Goal: Use online tool/utility: Utilize a website feature to perform a specific function

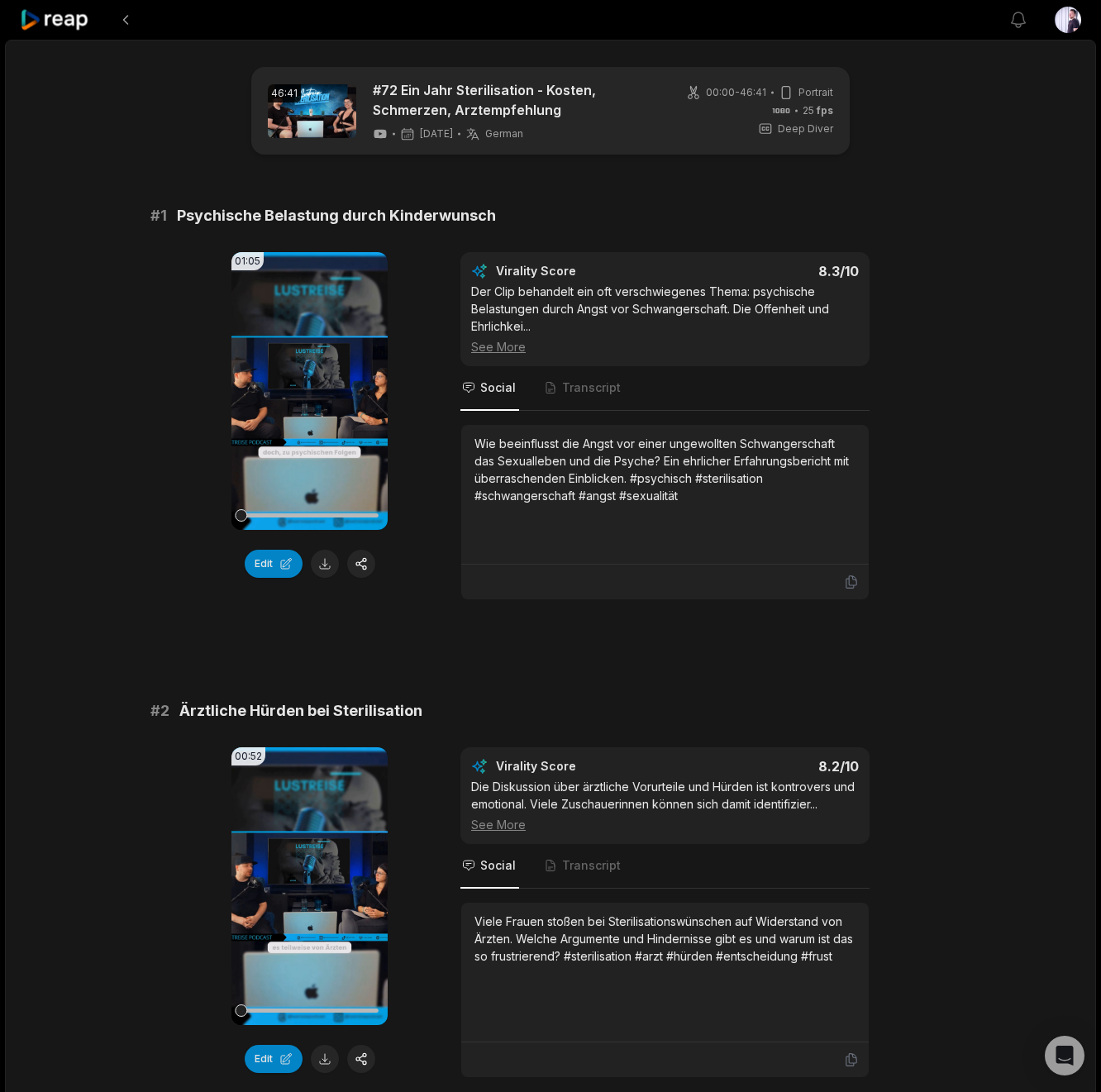
click at [86, 29] on icon at bounding box center [55, 20] width 70 height 23
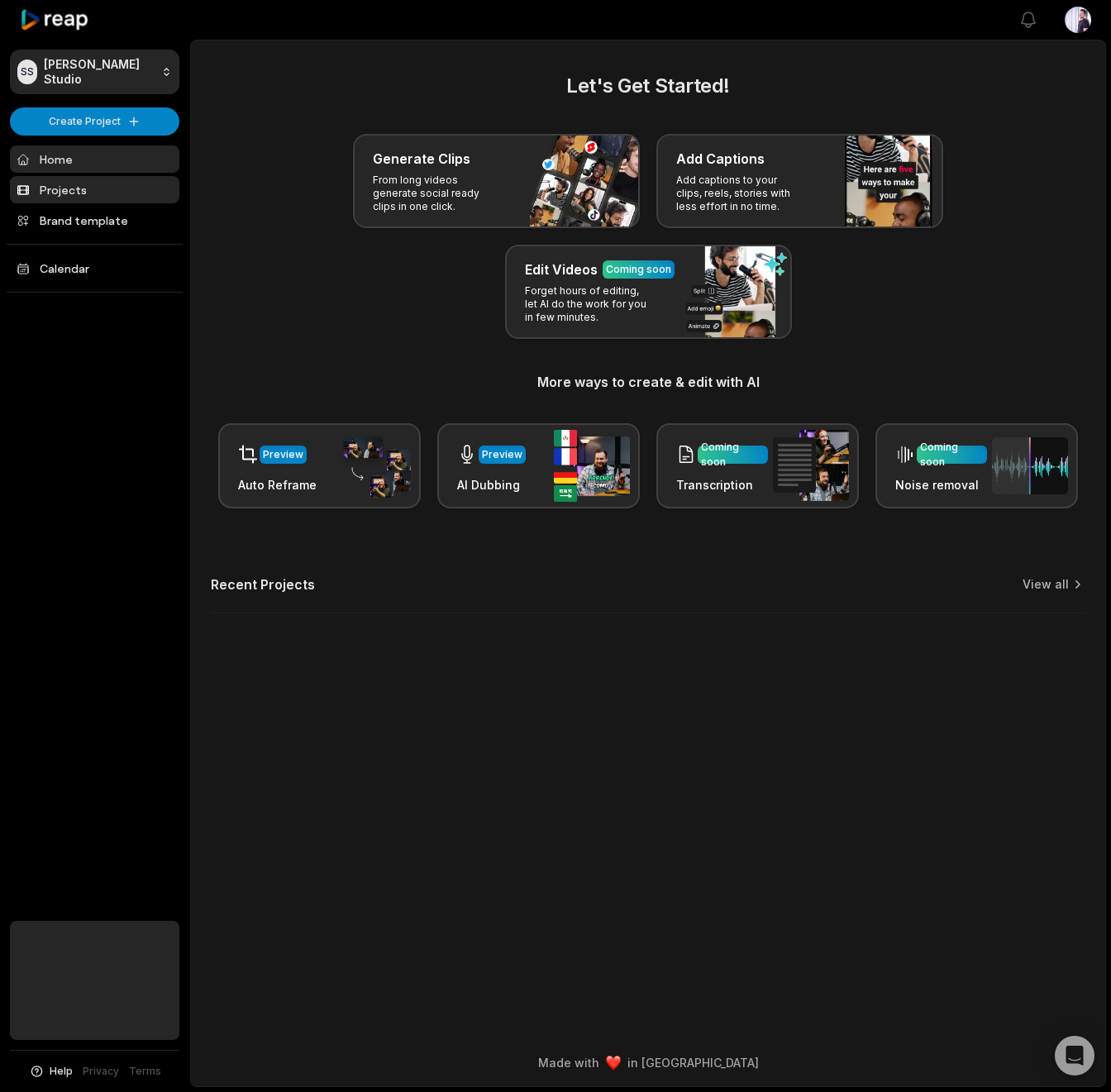
click at [79, 185] on link "Projects" at bounding box center [95, 189] width 169 height 27
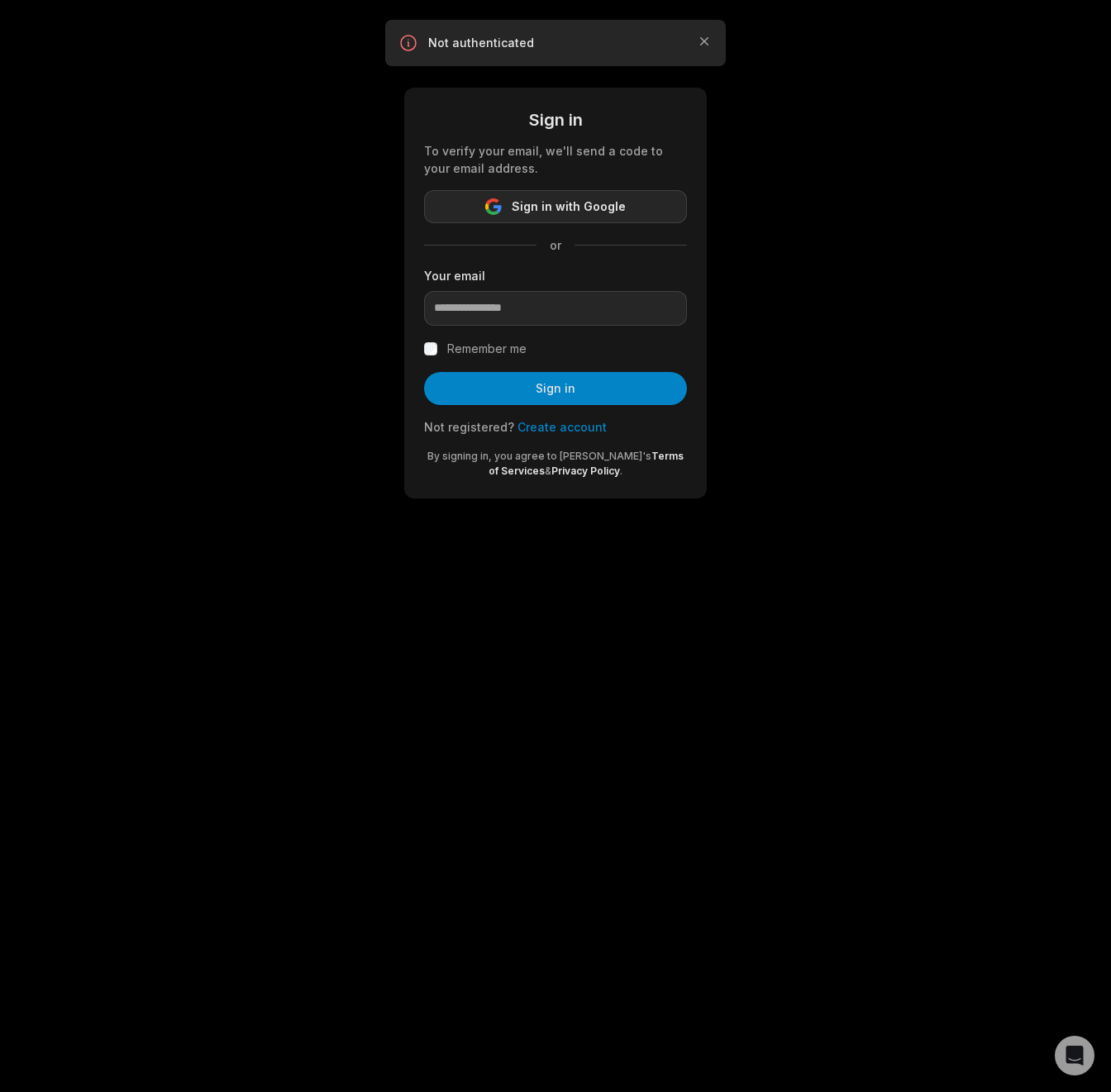
click at [528, 205] on span "Sign in with Google" at bounding box center [569, 206] width 114 height 20
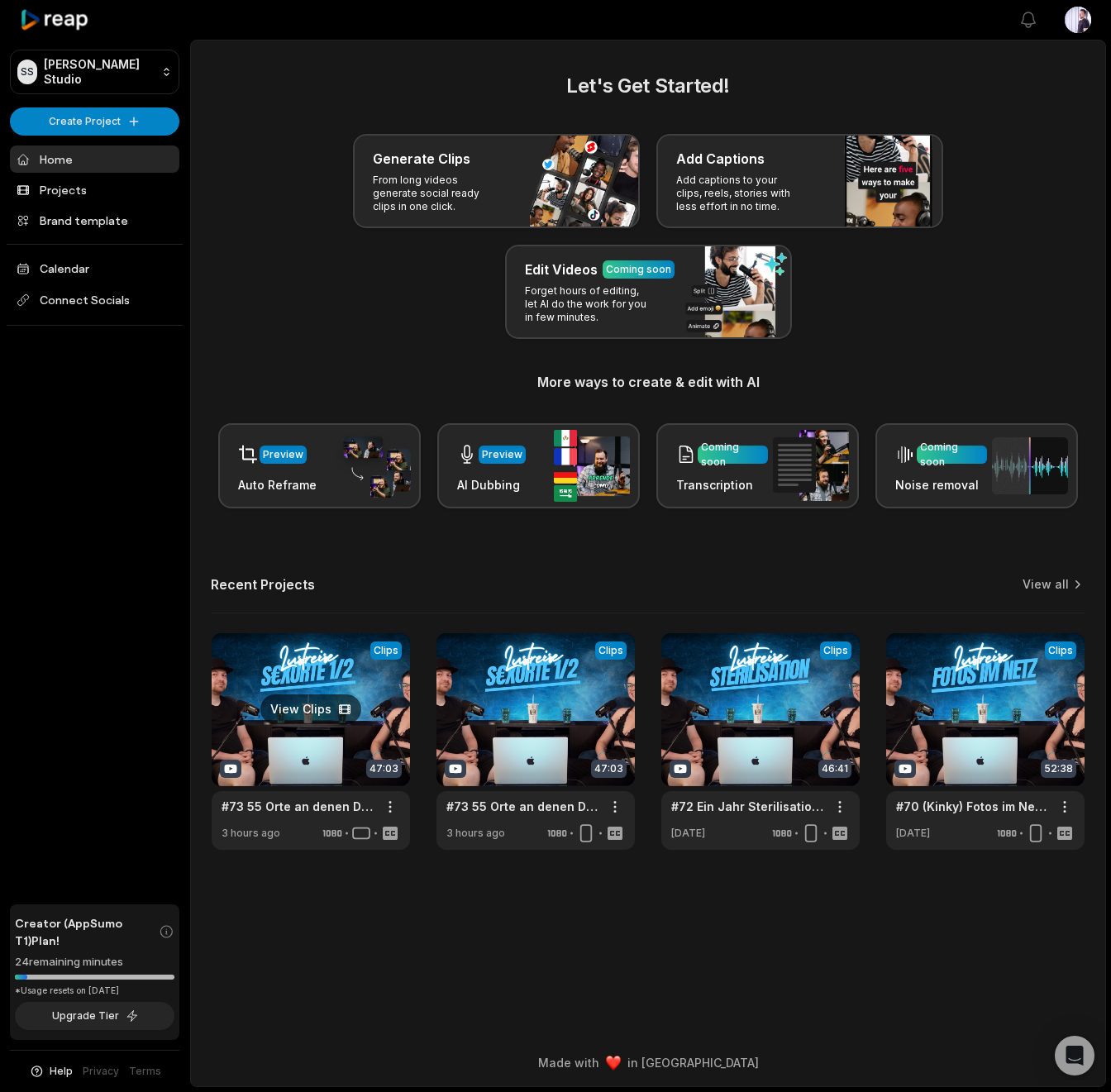
click at [301, 660] on link at bounding box center [311, 742] width 198 height 216
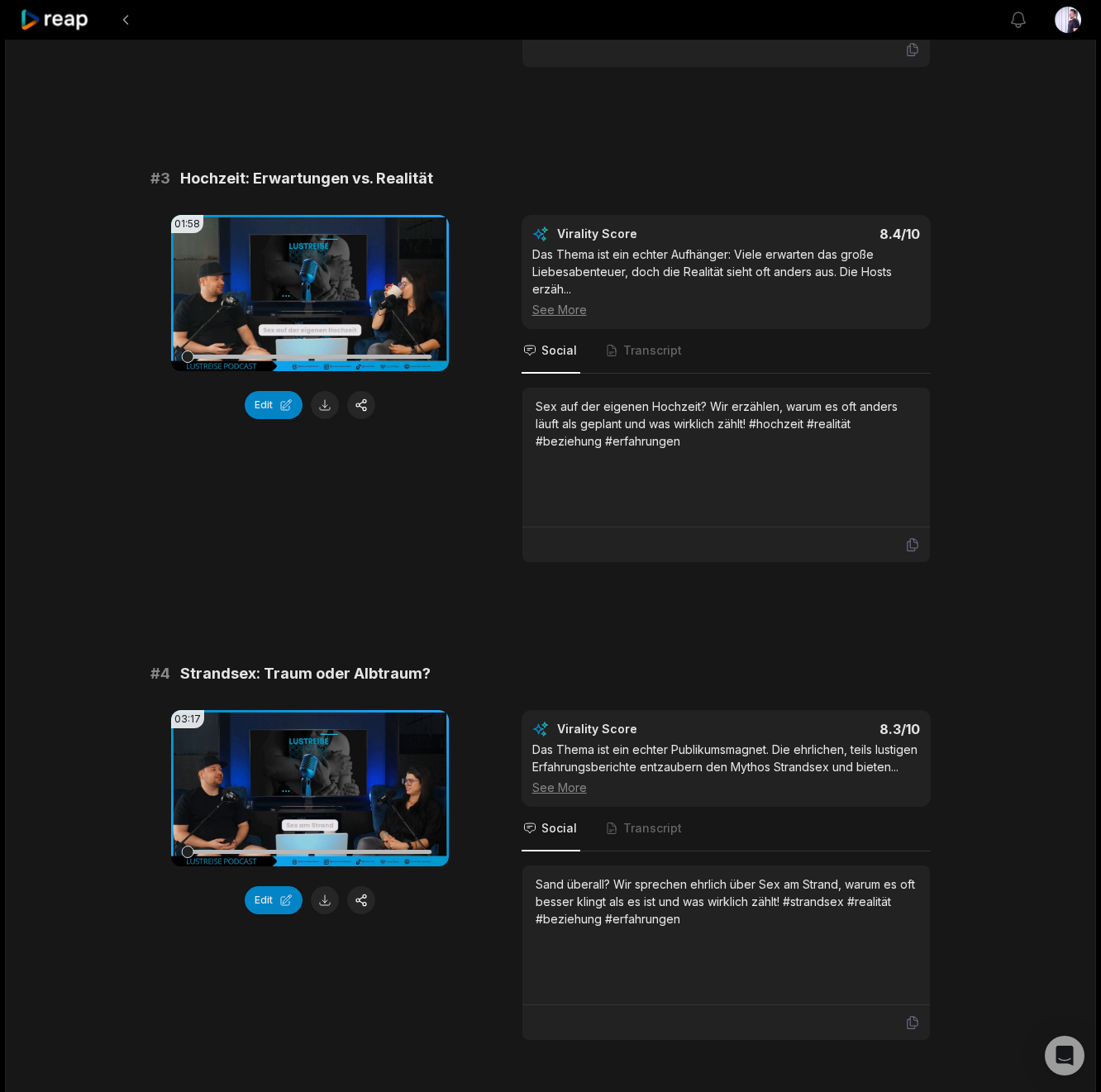
scroll to position [957, 0]
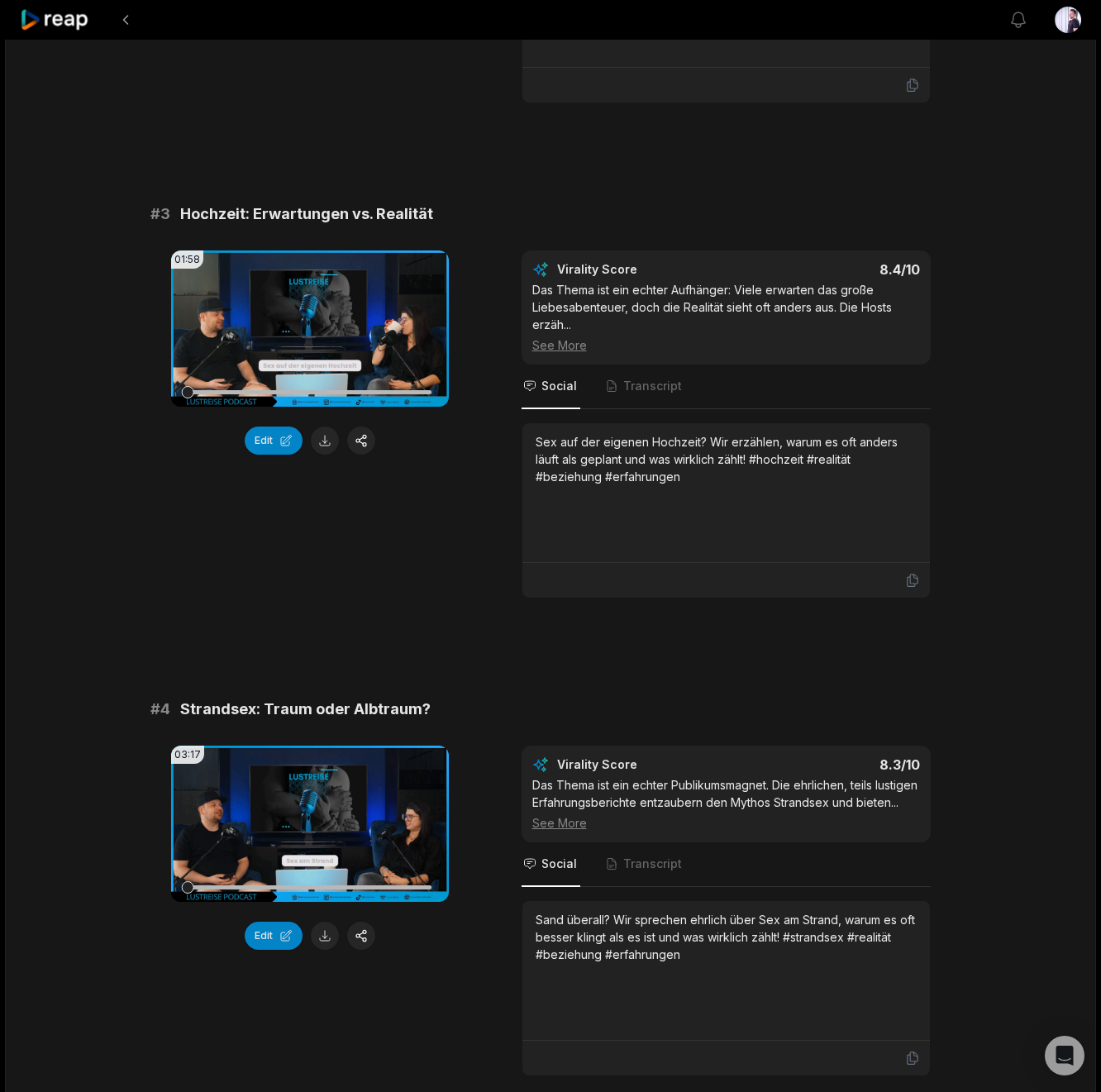
click at [281, 946] on div "03:17 Your browser does not support mp4 format. Edit" at bounding box center [310, 910] width 278 height 331
click at [280, 939] on button "Edit" at bounding box center [274, 935] width 58 height 28
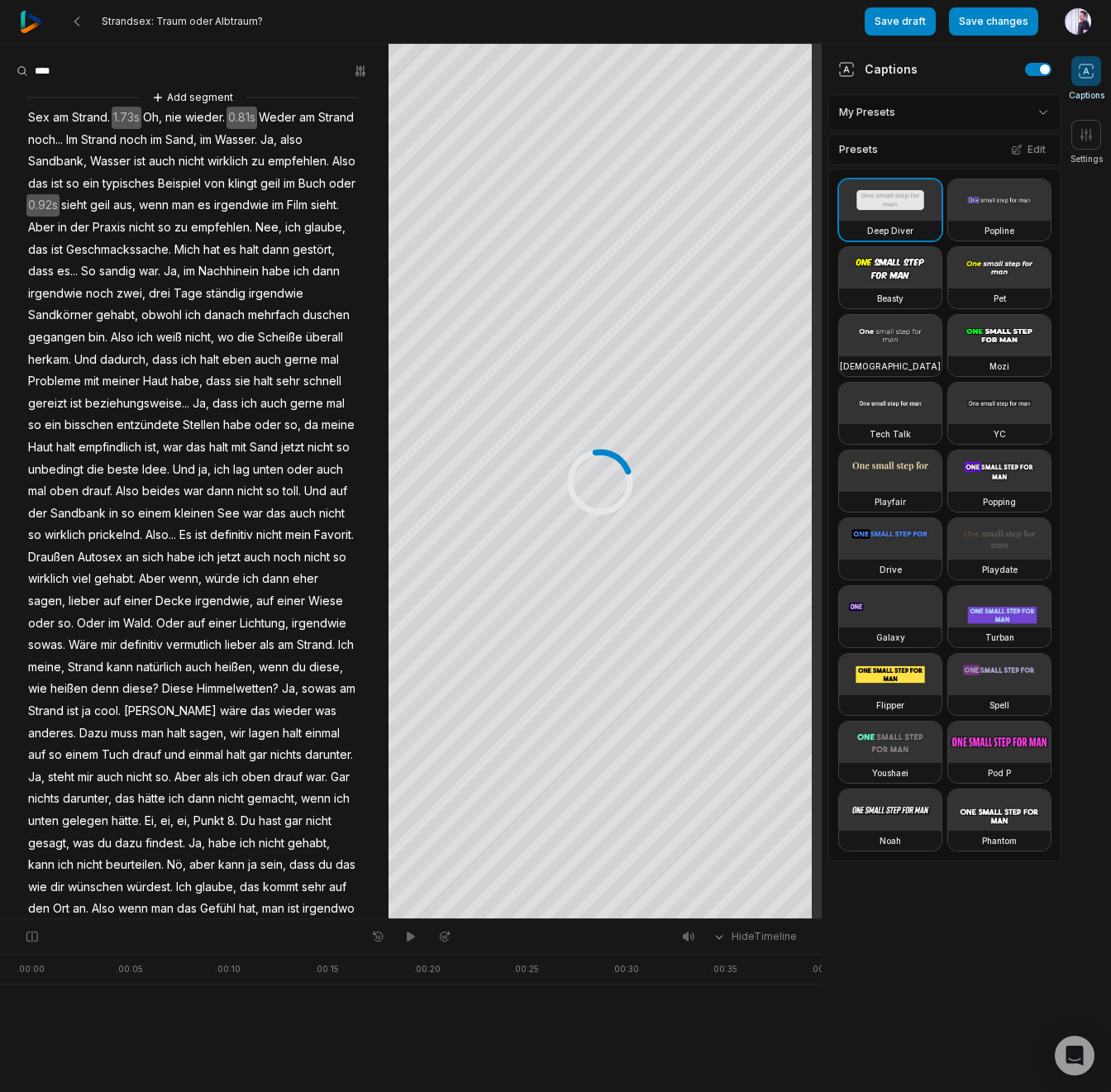
scroll to position [562, 0]
